Goal: Complete application form

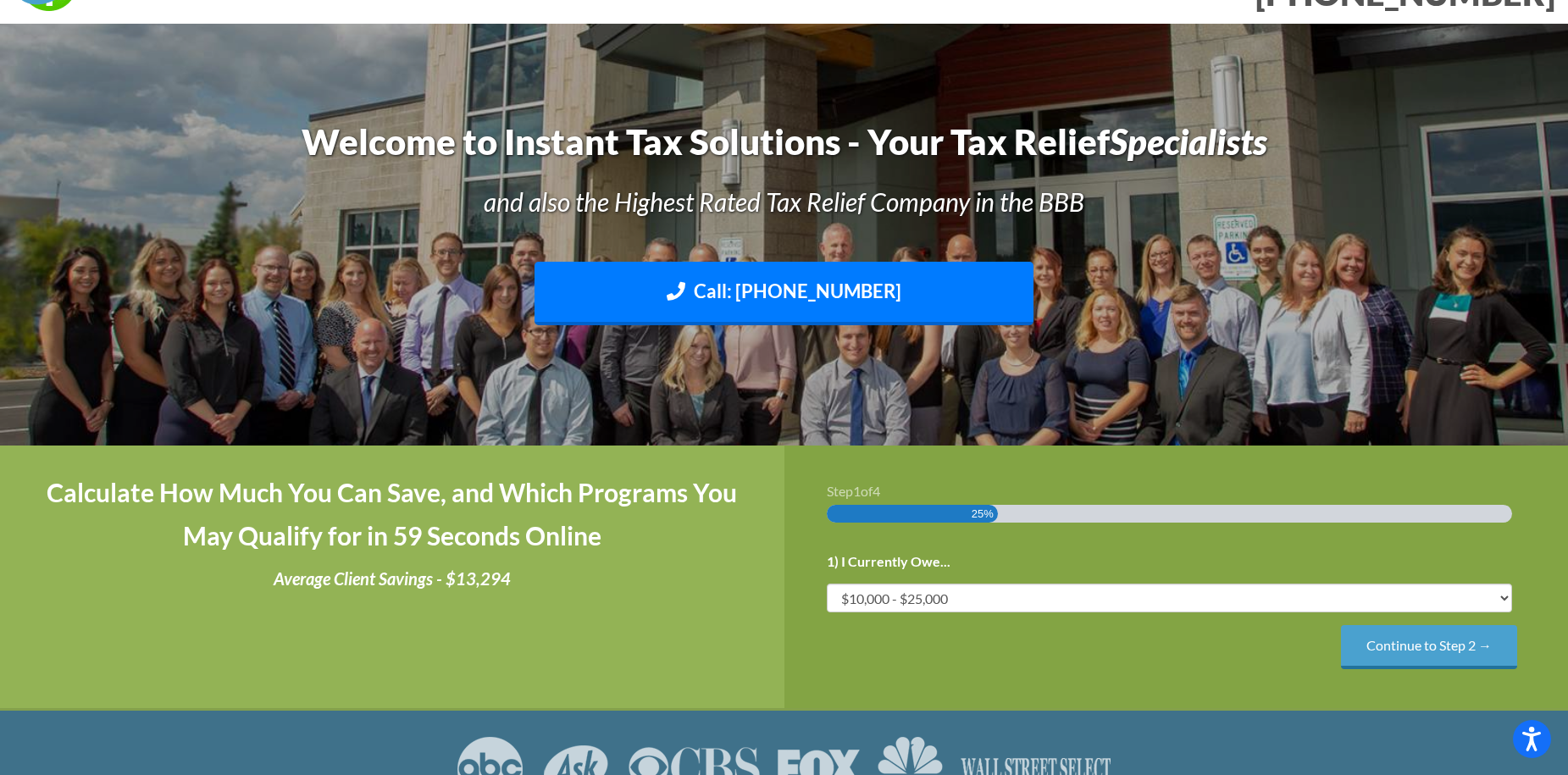
scroll to position [84, 0]
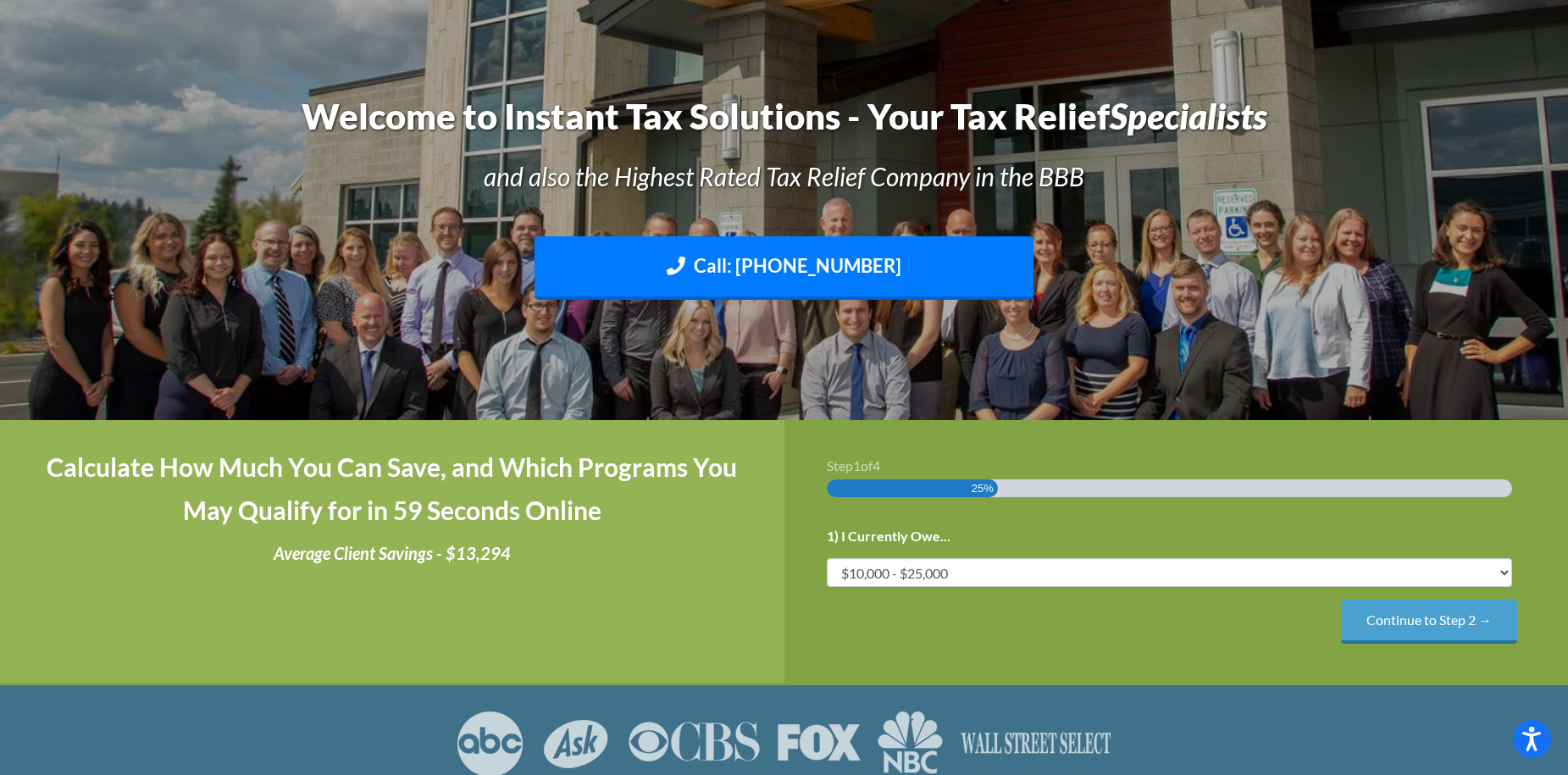
click at [1404, 599] on div "1) I Currently Owe... Less than $10,000 $10,000 - $25,000 $25,000 - $50,000 $50…" at bounding box center [1176, 584] width 699 height 119
click at [1410, 622] on input "Continue to Step 2 →" at bounding box center [1429, 621] width 176 height 43
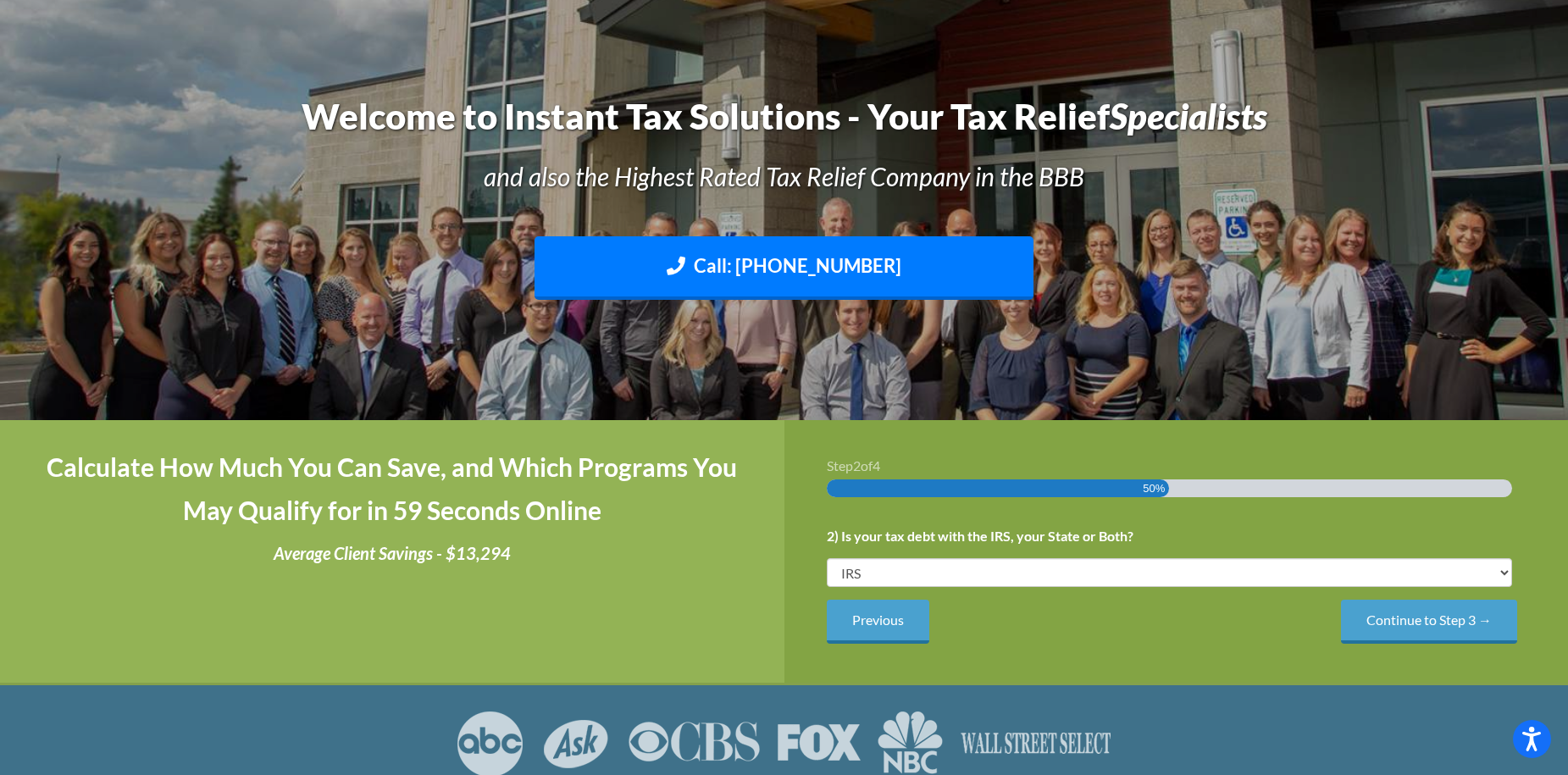
scroll to position [0, 0]
click at [1383, 620] on input "Continue to Step 3 →" at bounding box center [1429, 621] width 176 height 43
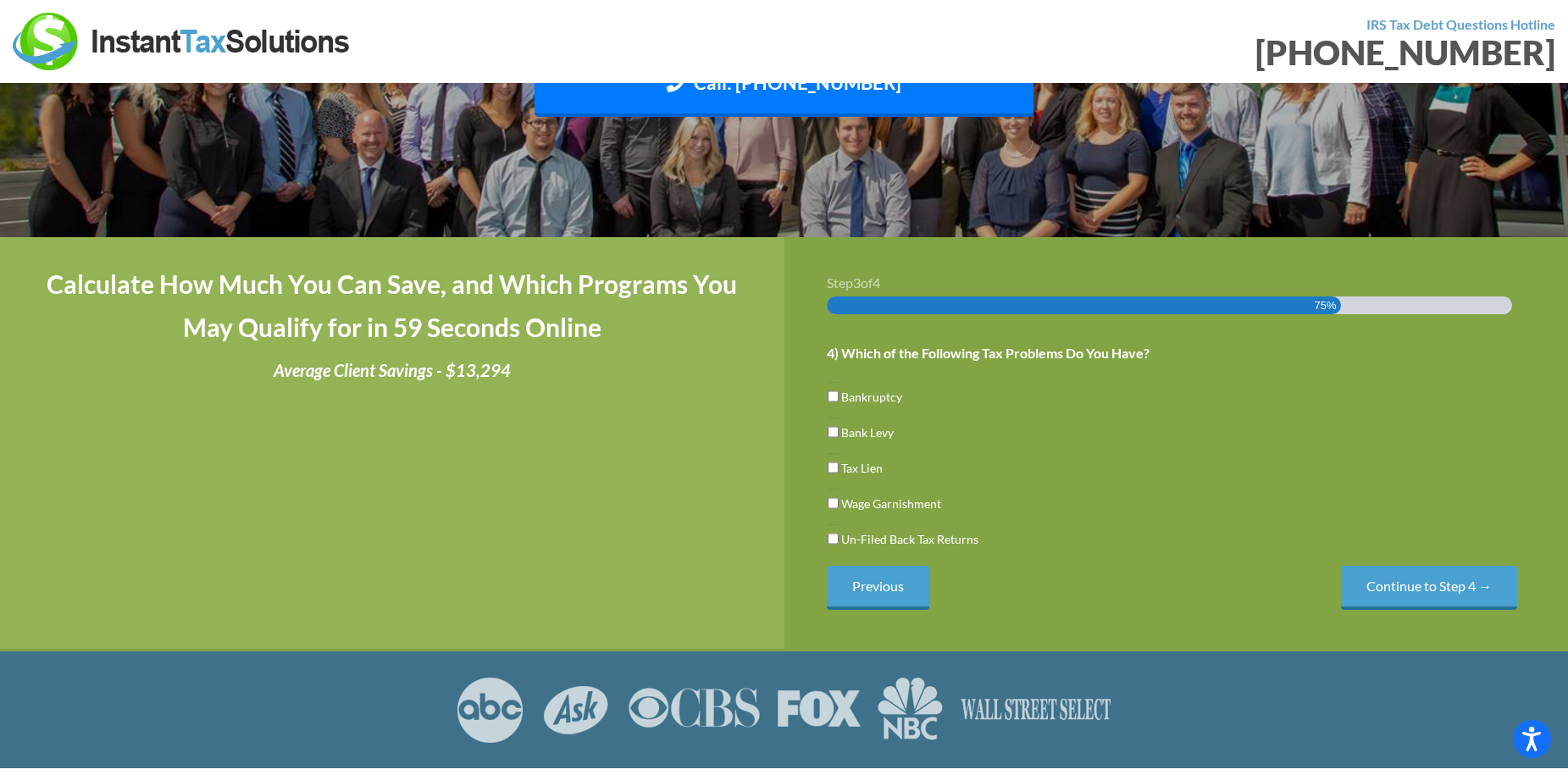
scroll to position [339, 0]
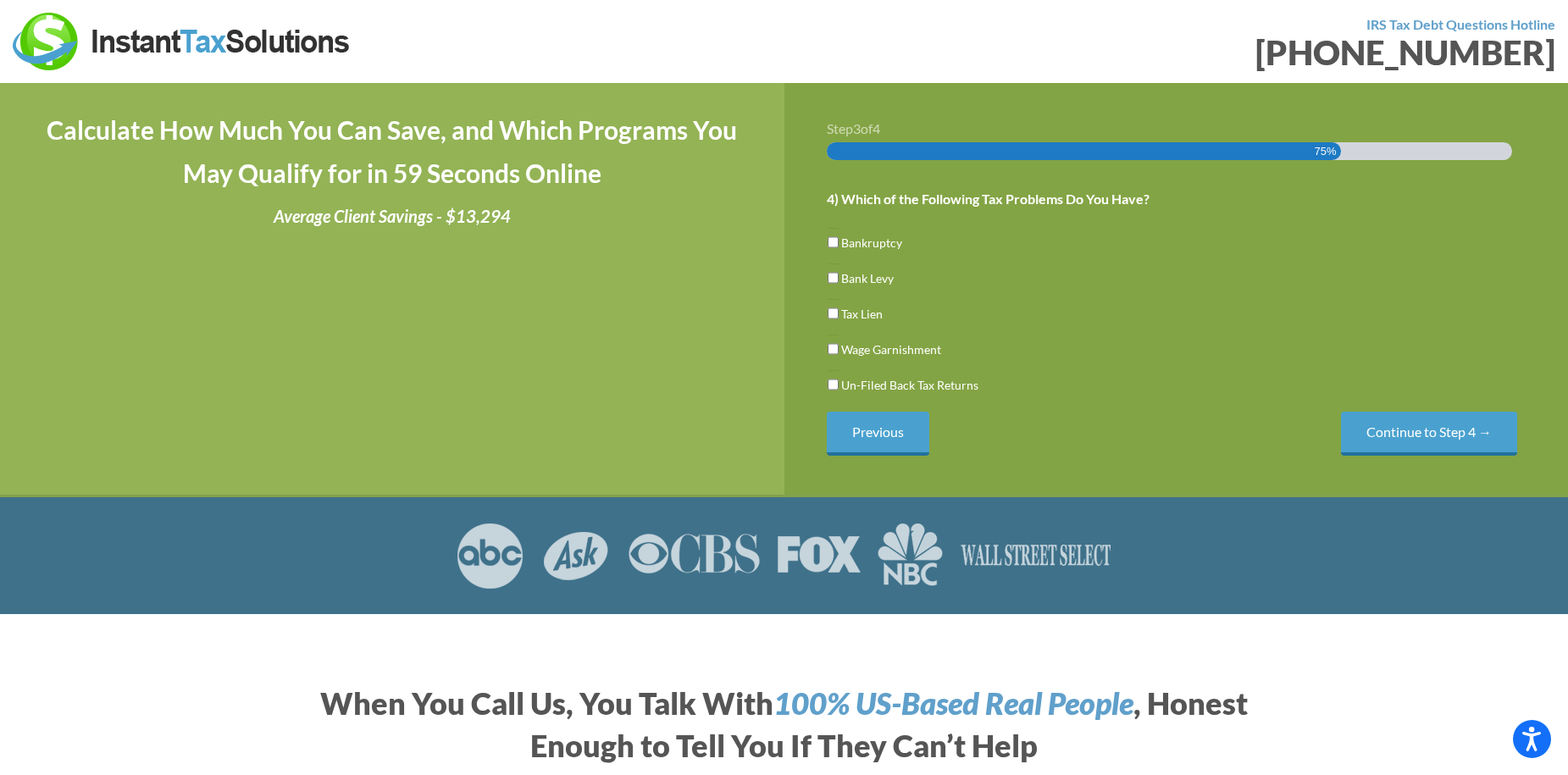
click at [867, 315] on label "Tax Lien" at bounding box center [862, 314] width 41 height 18
click at [838, 315] on input "Tax Lien" at bounding box center [833, 313] width 11 height 29
checkbox input "true"
click at [934, 356] on label "Wage Garnishment" at bounding box center [890, 349] width 100 height 18
click at [838, 356] on input "Wage Garnishment" at bounding box center [833, 349] width 11 height 29
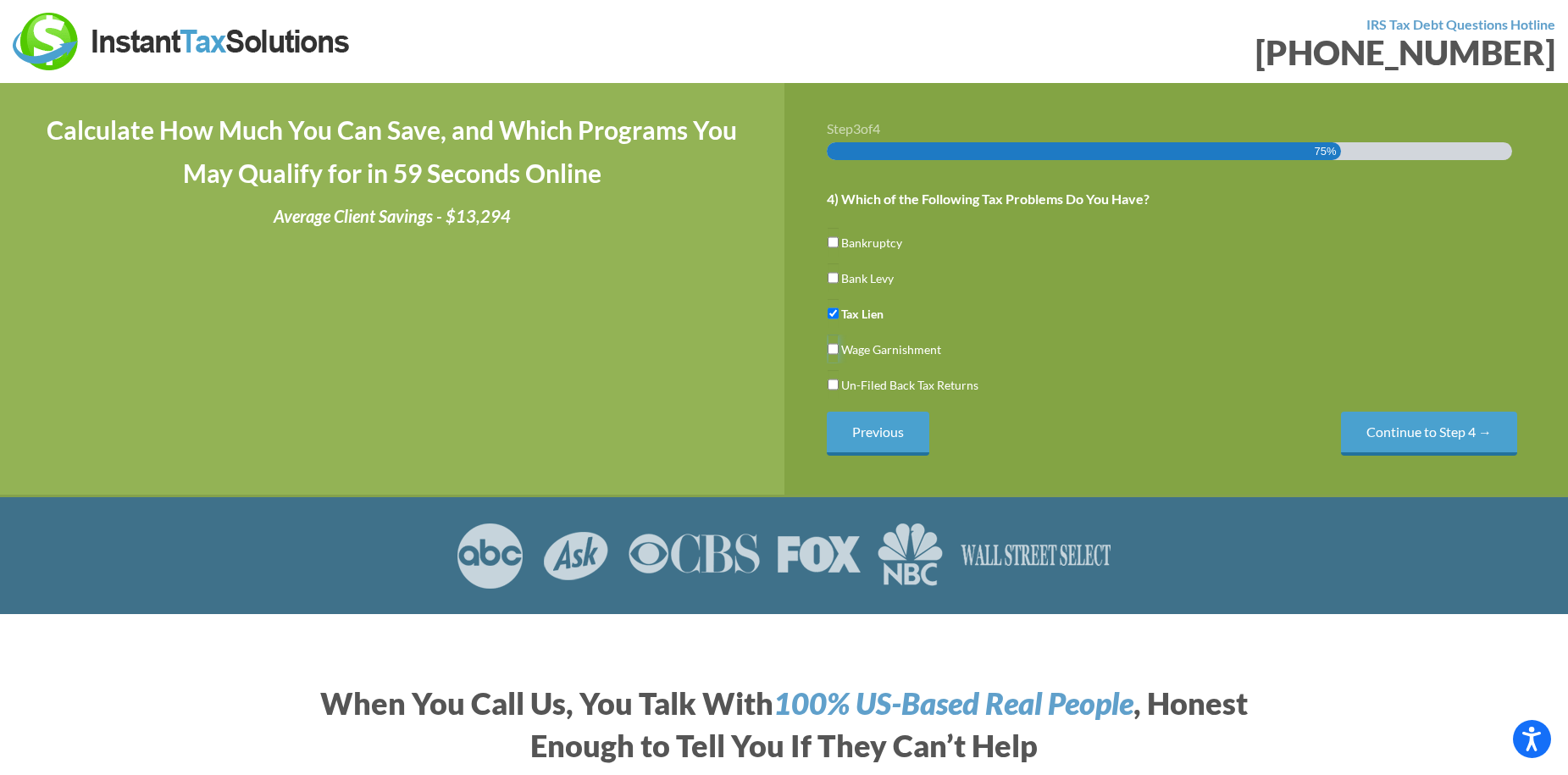
checkbox input "true"
click at [954, 380] on label "Un-Filed Back Tax Returns" at bounding box center [909, 385] width 137 height 18
click at [838, 380] on input "Un-Filed Back Tax Returns" at bounding box center [833, 384] width 11 height 29
checkbox input "true"
click at [880, 277] on label "Bank Levy" at bounding box center [867, 278] width 53 height 18
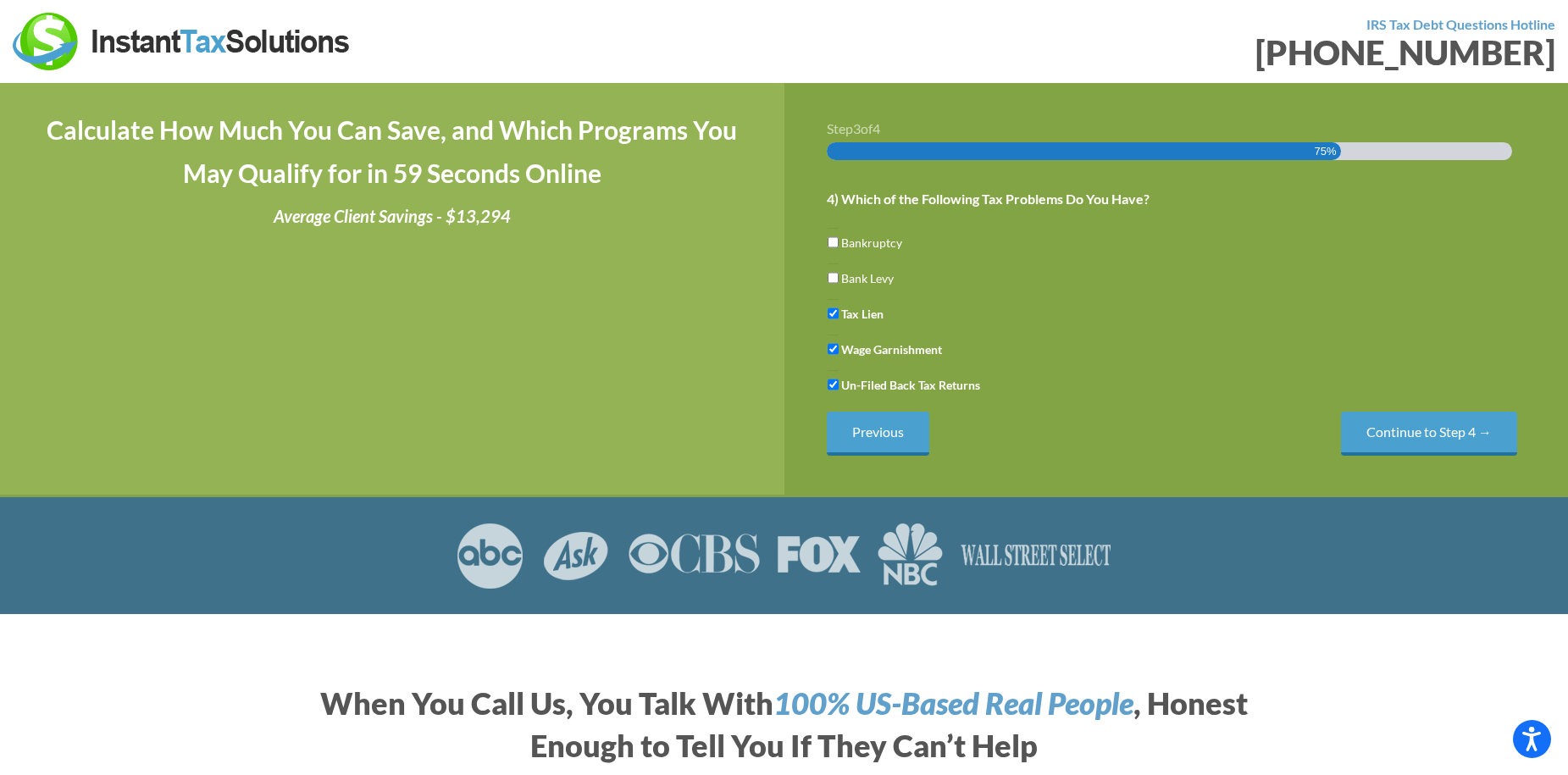
click at [838, 277] on input "Bank Levy" at bounding box center [833, 277] width 11 height 29
checkbox input "true"
click at [1370, 435] on input "Continue to Step 4 →" at bounding box center [1429, 434] width 176 height 43
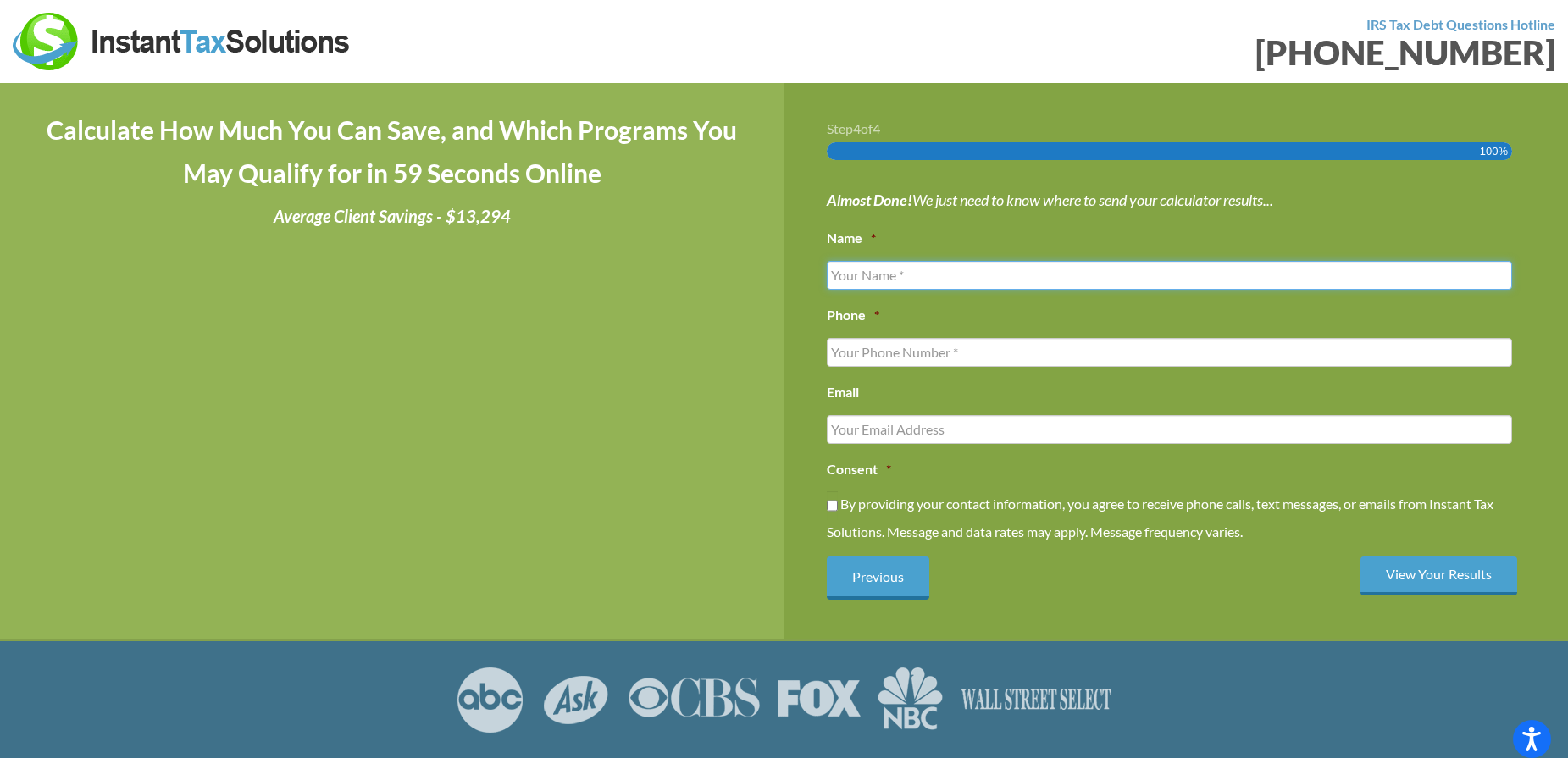
click at [1120, 277] on input "Name *" at bounding box center [1169, 276] width 686 height 29
type input "[PERSON_NAME]"
type input "[PHONE_NUMBER]"
type input "[EMAIL_ADDRESS][DOMAIN_NAME]"
click at [1090, 495] on div "By providing your contact information, you agree to receive phone calls, text m…" at bounding box center [1169, 517] width 686 height 52
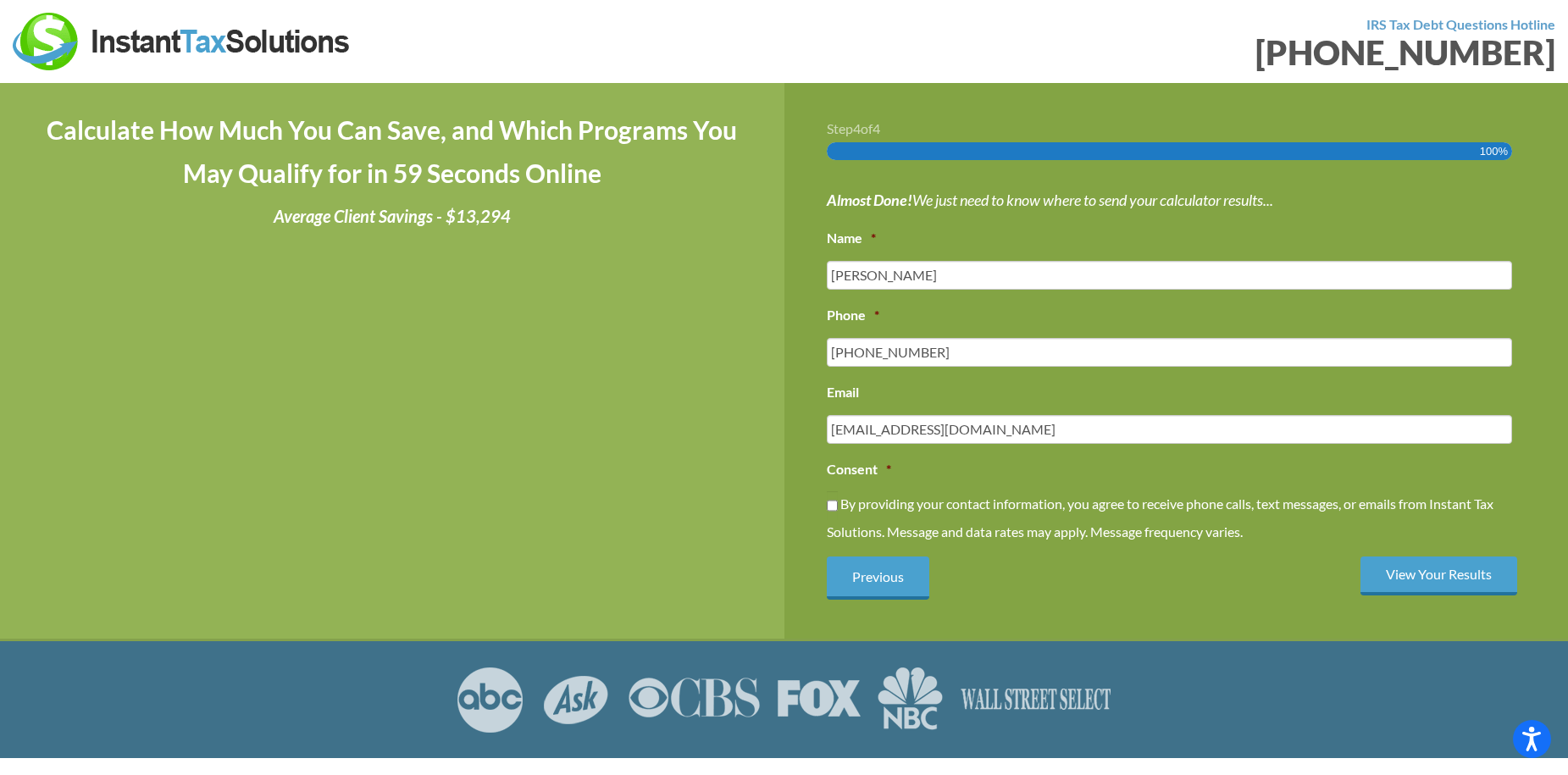
click at [0, 0] on label "By providing your contact information, you agree to receive phone calls, text m…" at bounding box center [0, 0] width 0 height 0
click at [837, 506] on input "By providing your contact information, you agree to receive phone calls, text m…" at bounding box center [832, 506] width 11 height 29
checkbox input "true"
click at [1417, 558] on input "View Your Results" at bounding box center [1438, 577] width 157 height 40
